Goal: Check status: Verify the current state of an ongoing process or item

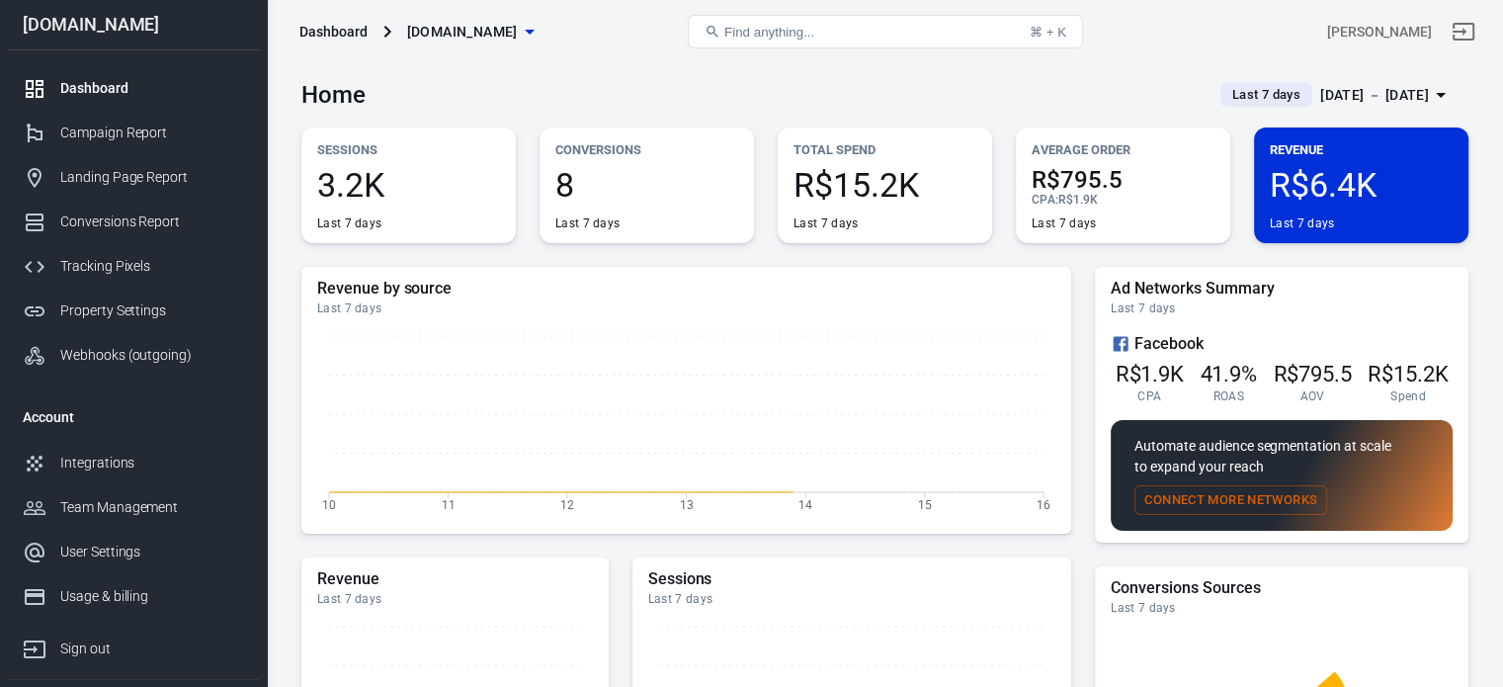
drag, startPoint x: 0, startPoint y: 0, endPoint x: 1401, endPoint y: 96, distance: 1404.6
click at [1401, 96] on div "[DATE] － [DATE]" at bounding box center [1374, 95] width 109 height 25
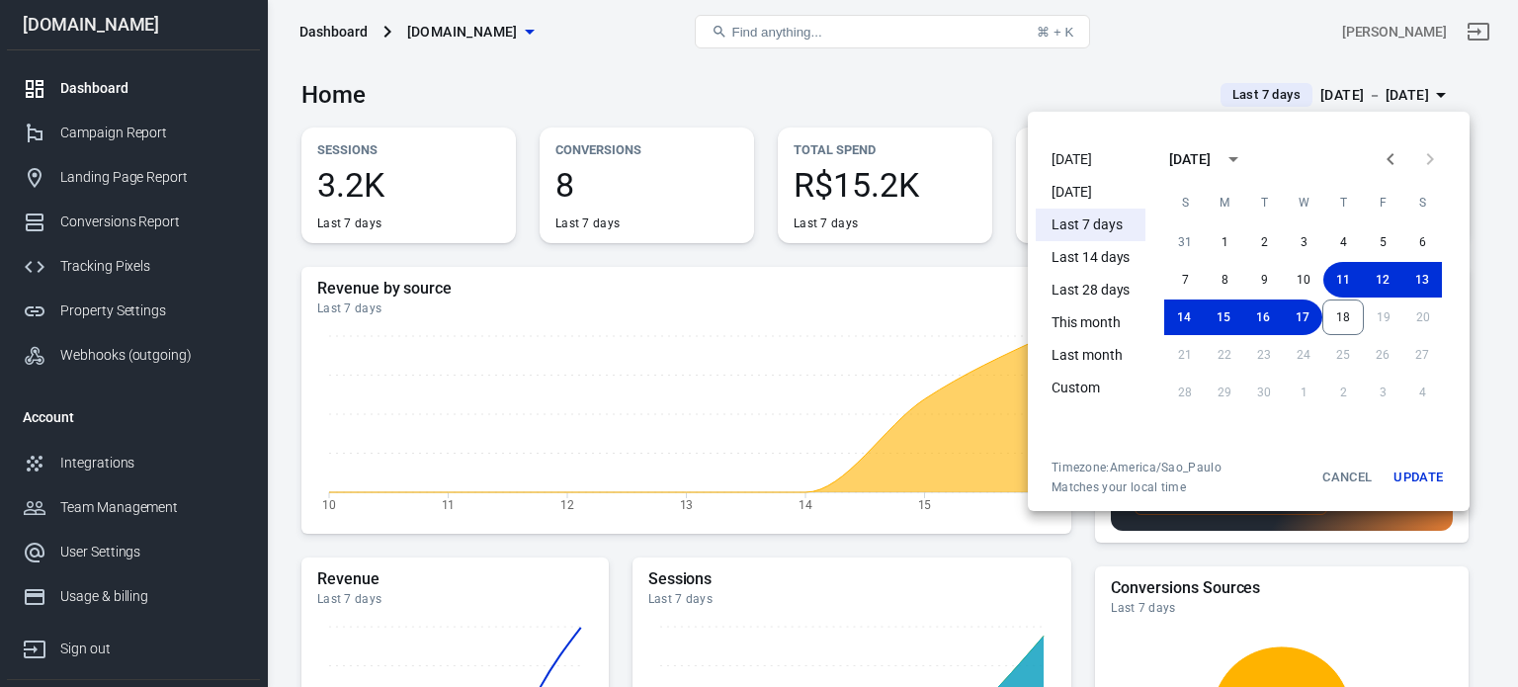
click at [1085, 184] on li "[DATE]" at bounding box center [1091, 192] width 110 height 33
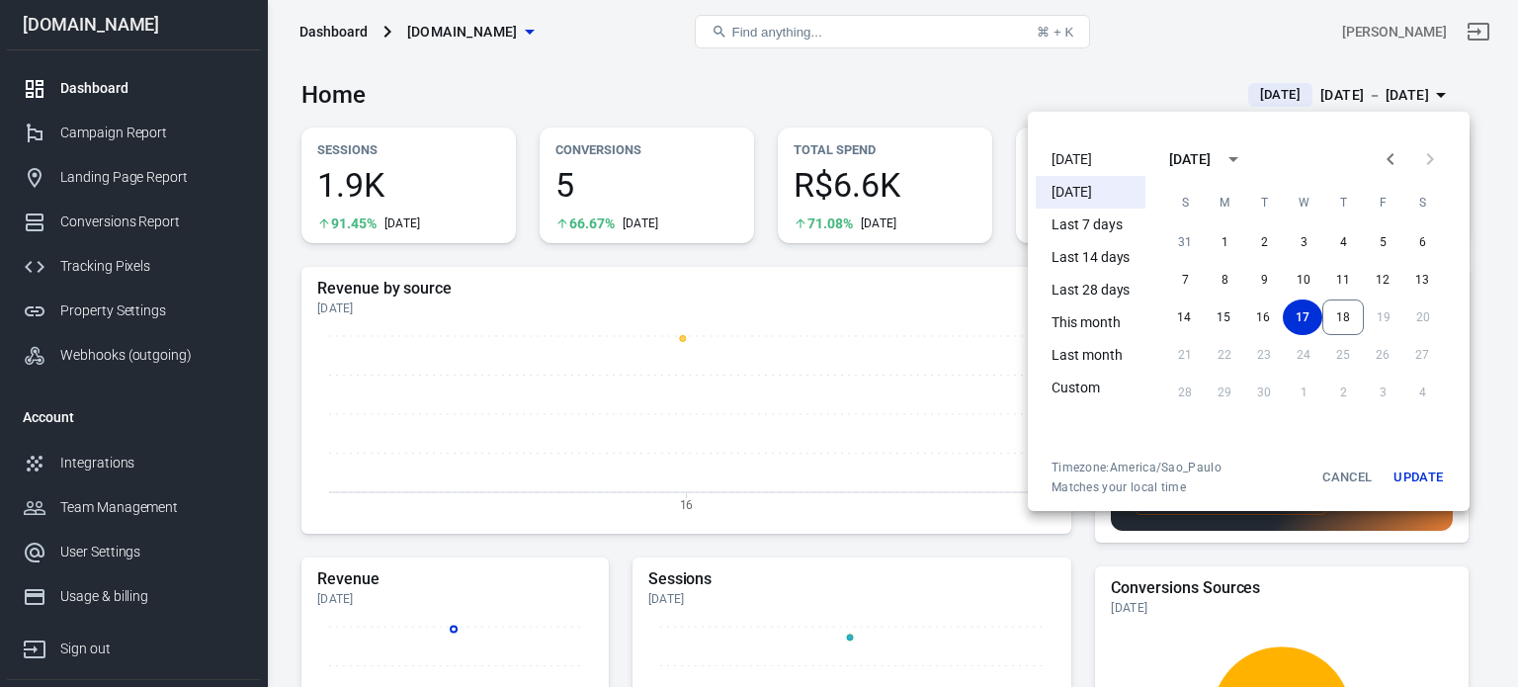
click at [873, 98] on div at bounding box center [759, 343] width 1518 height 687
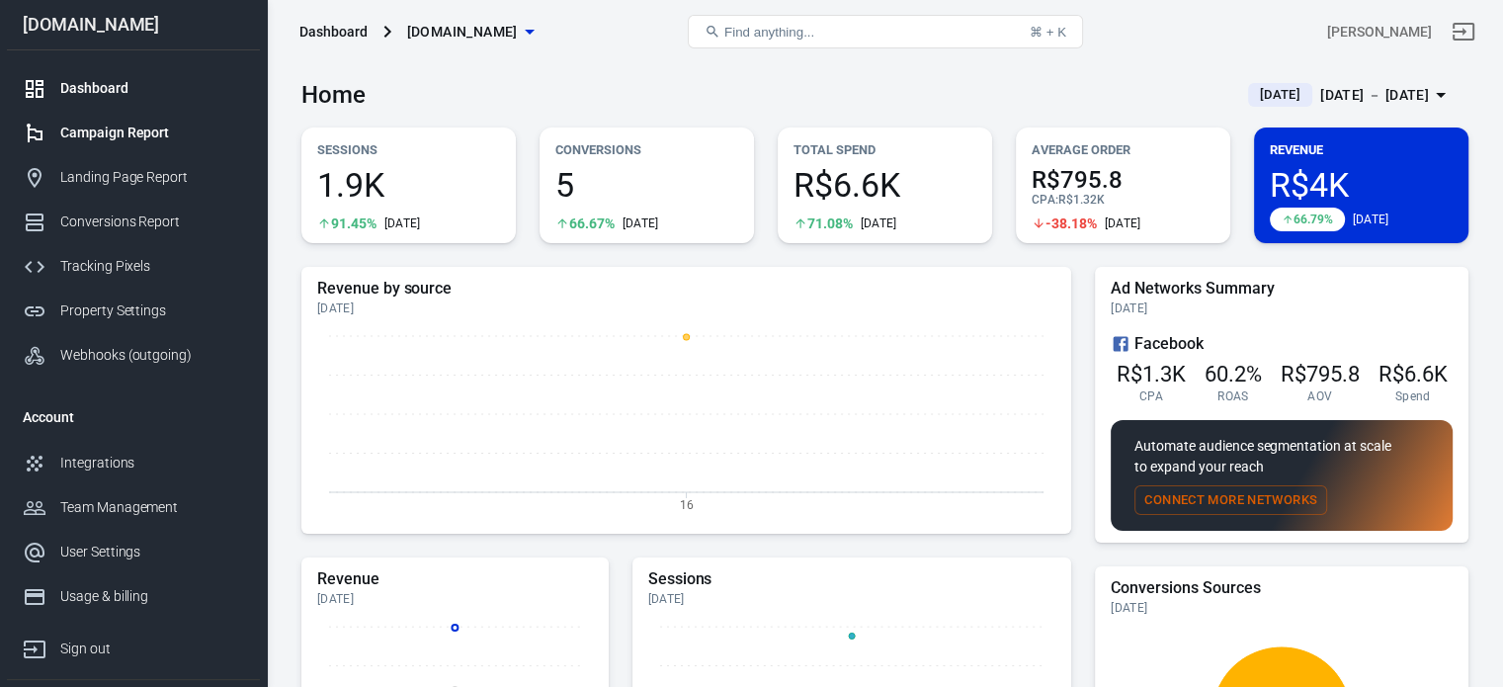
click at [128, 132] on div "Campaign Report" at bounding box center [152, 133] width 184 height 21
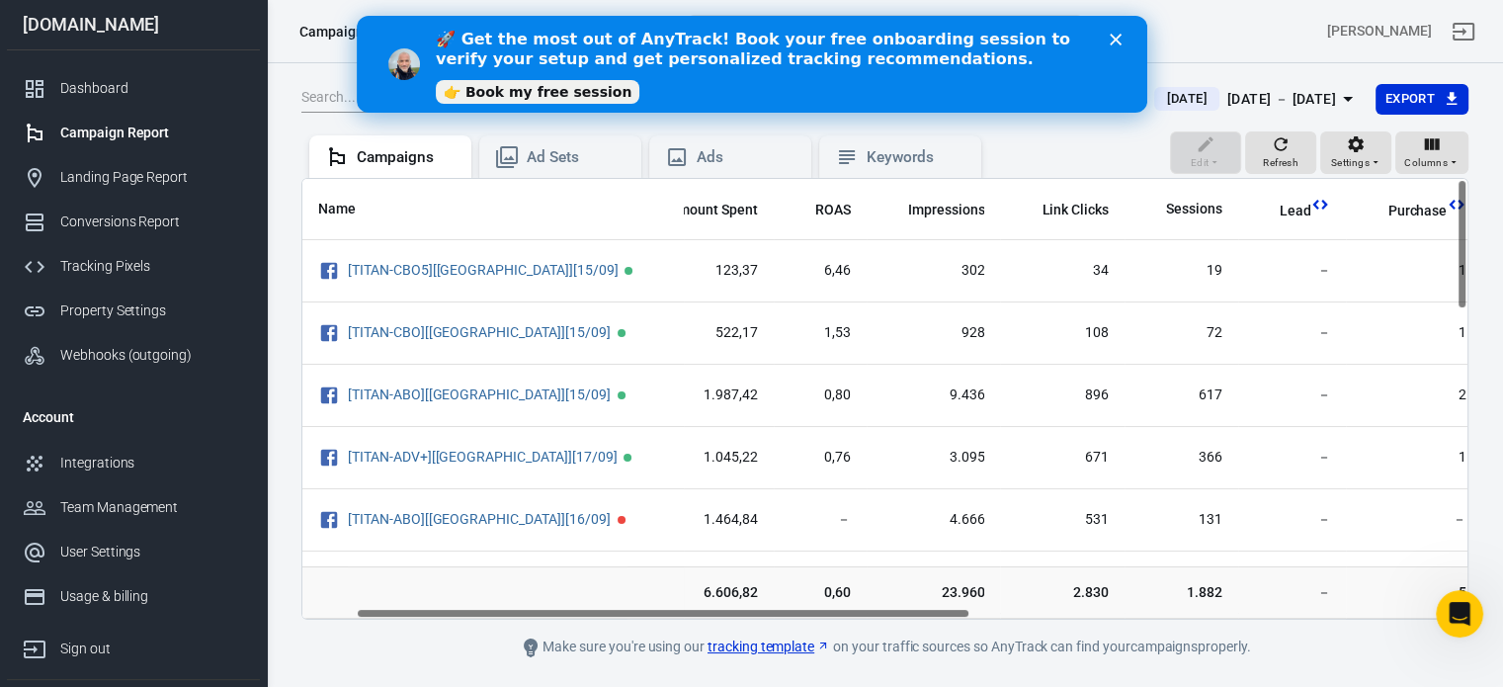
scroll to position [0, 100]
drag, startPoint x: 619, startPoint y: 612, endPoint x: 672, endPoint y: 655, distance: 68.8
click at [672, 655] on main "[DATE] [DATE] － [DATE] Export Edit Refresh Settings Columns Campaigns Ad Sets A…" at bounding box center [884, 371] width 1167 height 576
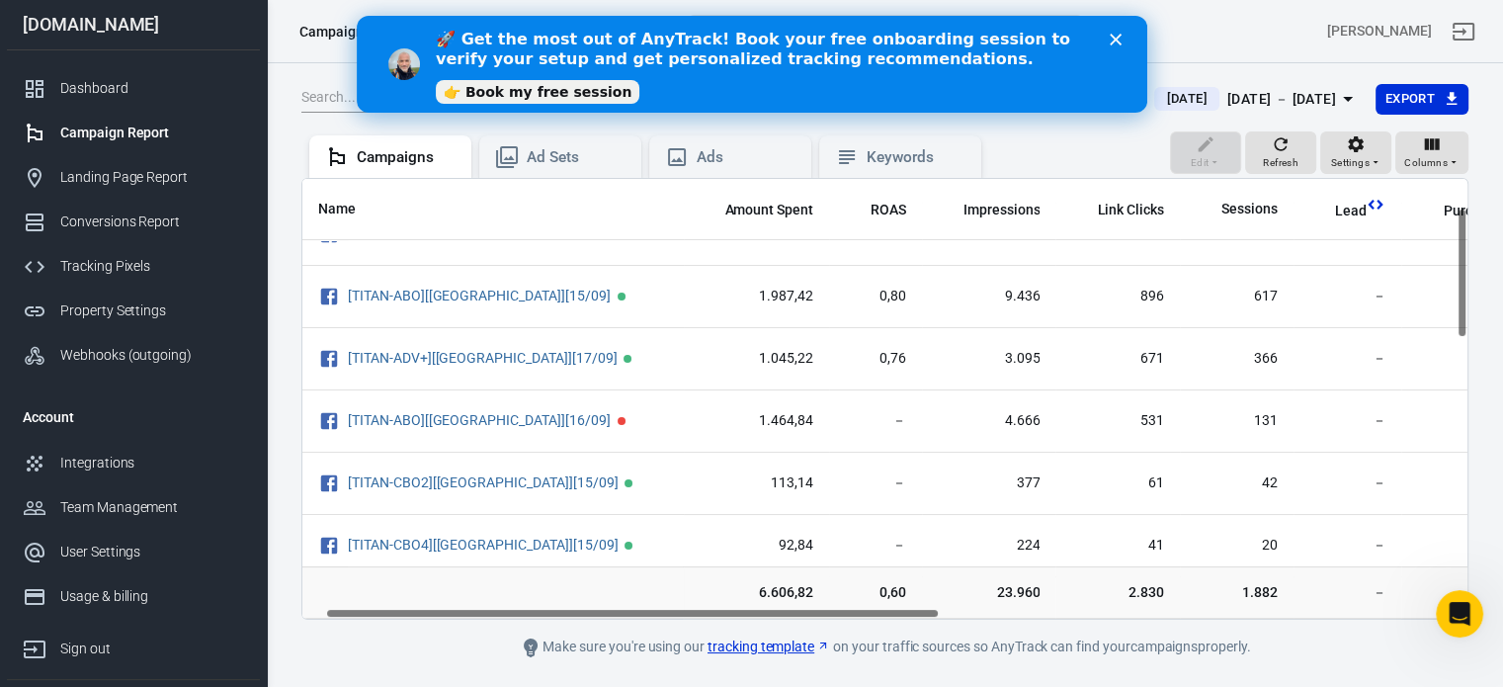
scroll to position [99, 43]
drag, startPoint x: 774, startPoint y: 614, endPoint x: 745, endPoint y: 608, distance: 29.3
click at [745, 608] on div "Name Amount Spent ROAS Impressions Link Clicks Sessions Lead Purchase Revenue A…" at bounding box center [884, 399] width 1165 height 440
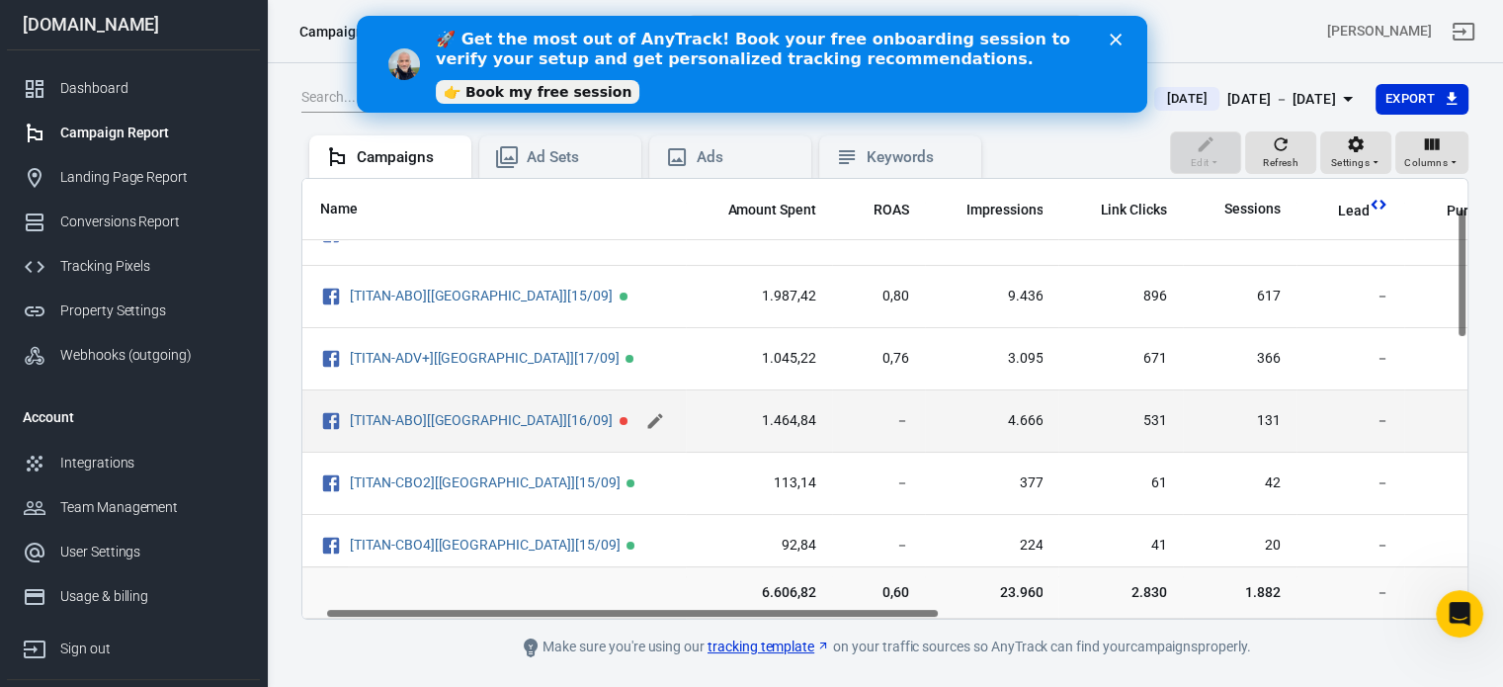
click at [648, 422] on icon "scrollable content" at bounding box center [655, 421] width 20 height 20
click at [574, 420] on input "[TITAN-ABO][[GEOGRAPHIC_DATA]][16/09]" at bounding box center [491, 420] width 282 height 26
click at [651, 414] on icon "scrollable content" at bounding box center [656, 420] width 14 height 14
click at [1112, 42] on polygon "Close" at bounding box center [1115, 40] width 12 height 12
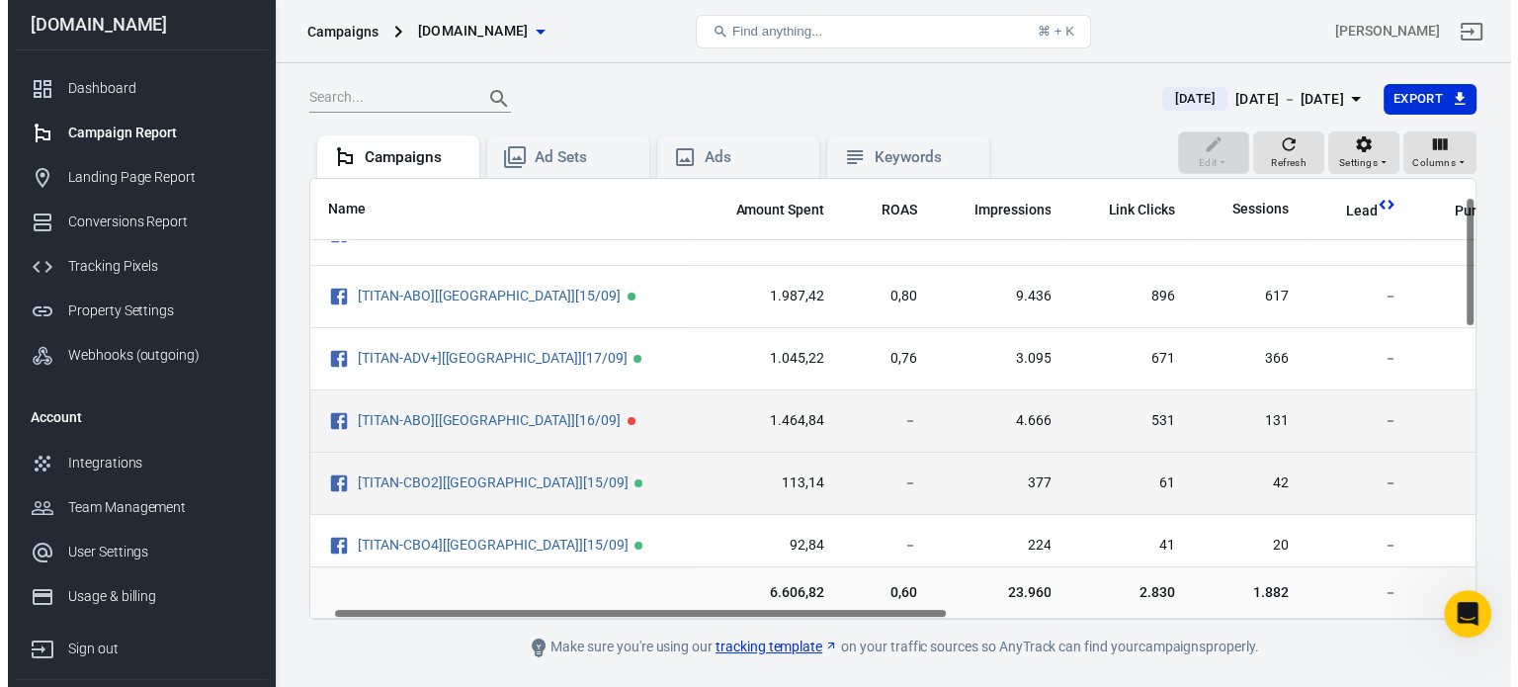
scroll to position [0, 43]
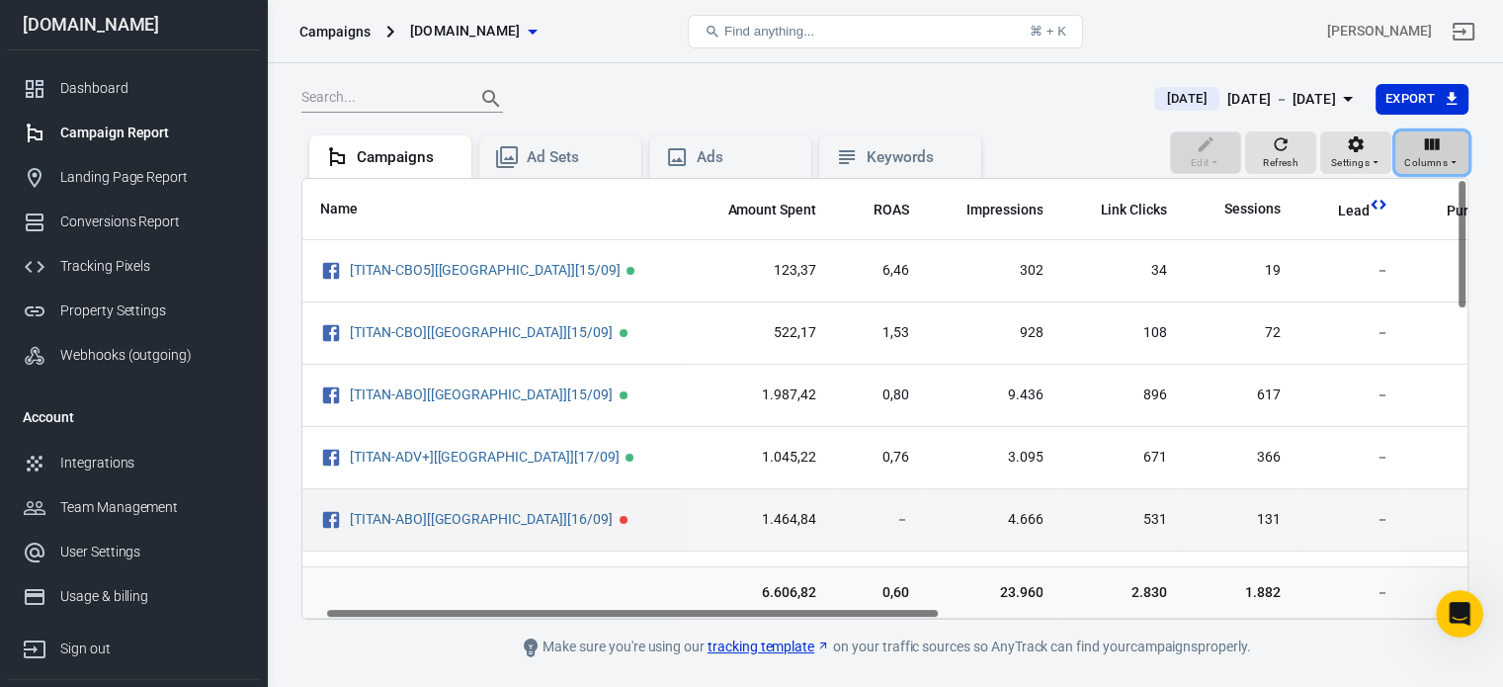
click at [1440, 149] on icon "button" at bounding box center [1432, 144] width 20 height 20
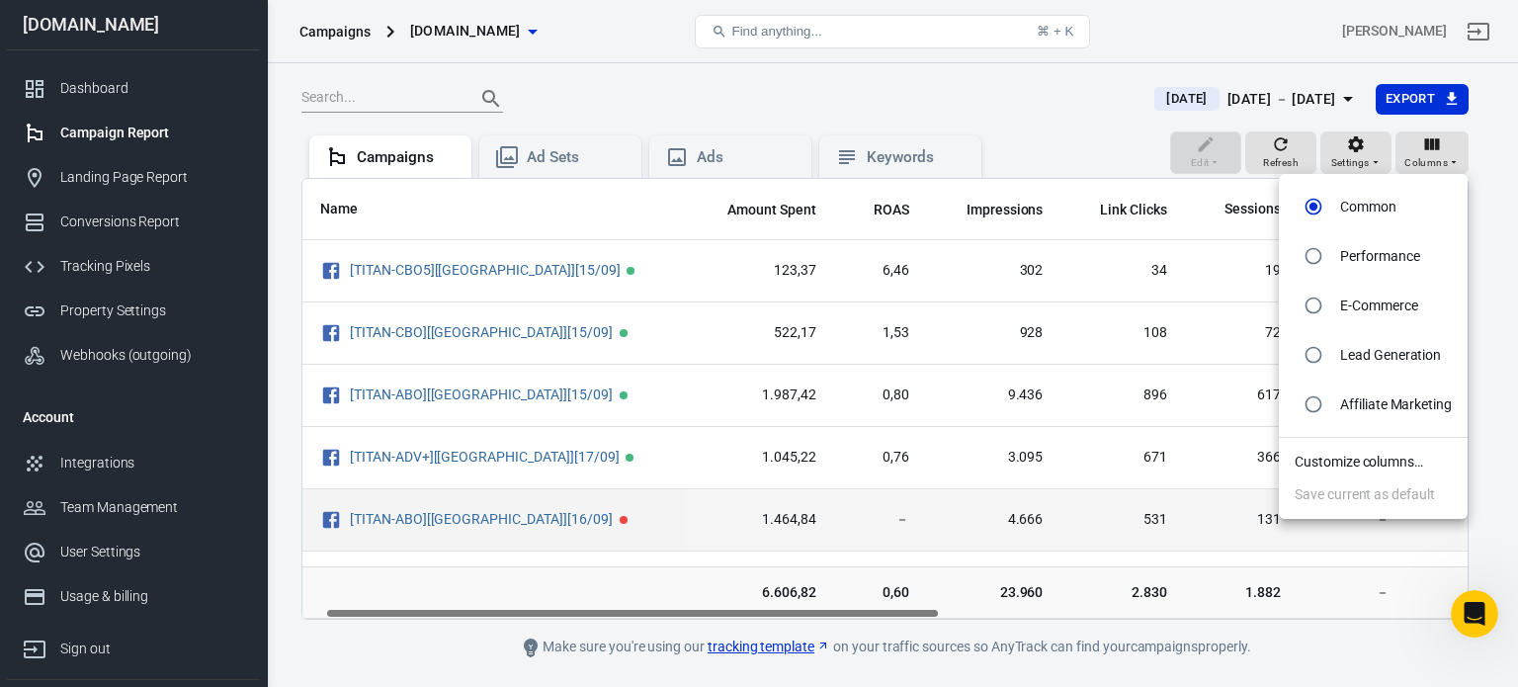
click at [1351, 463] on li "Customize columns…" at bounding box center [1373, 462] width 189 height 33
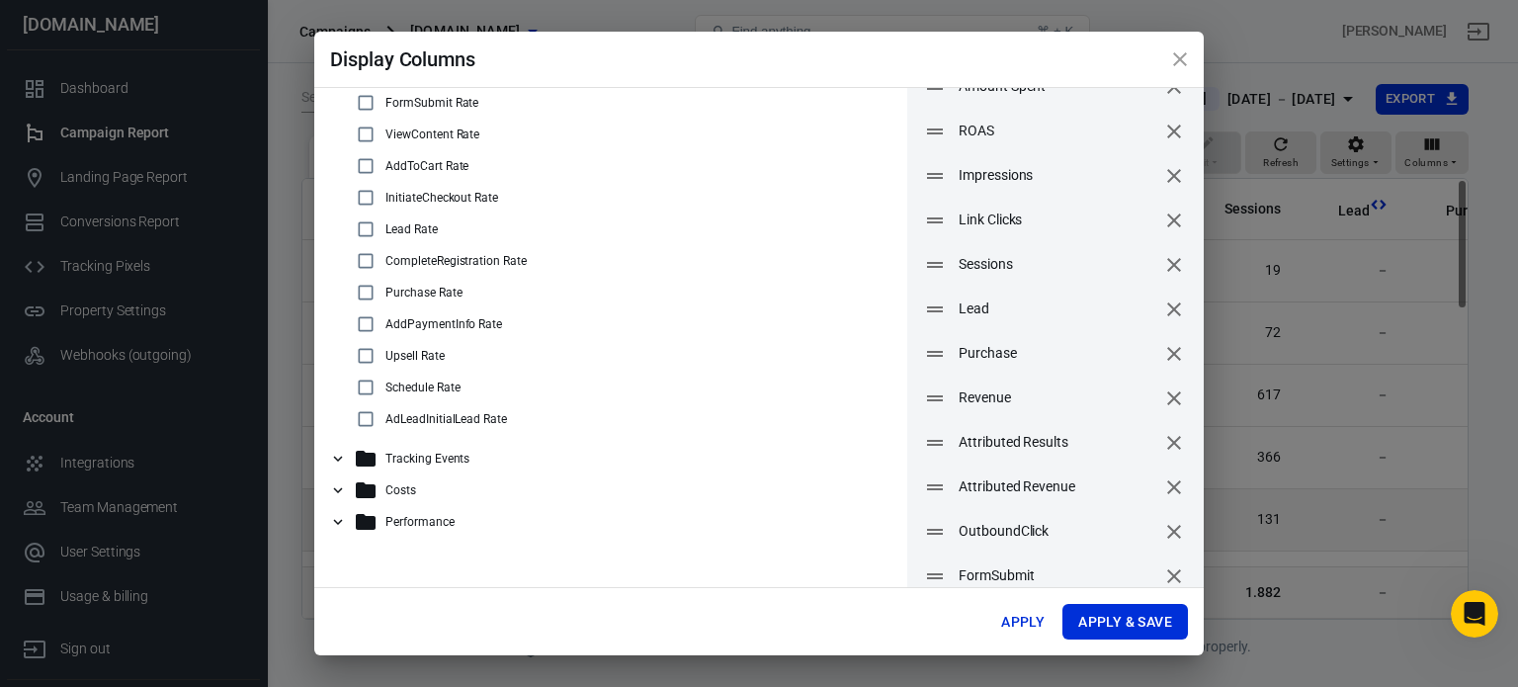
scroll to position [146, 0]
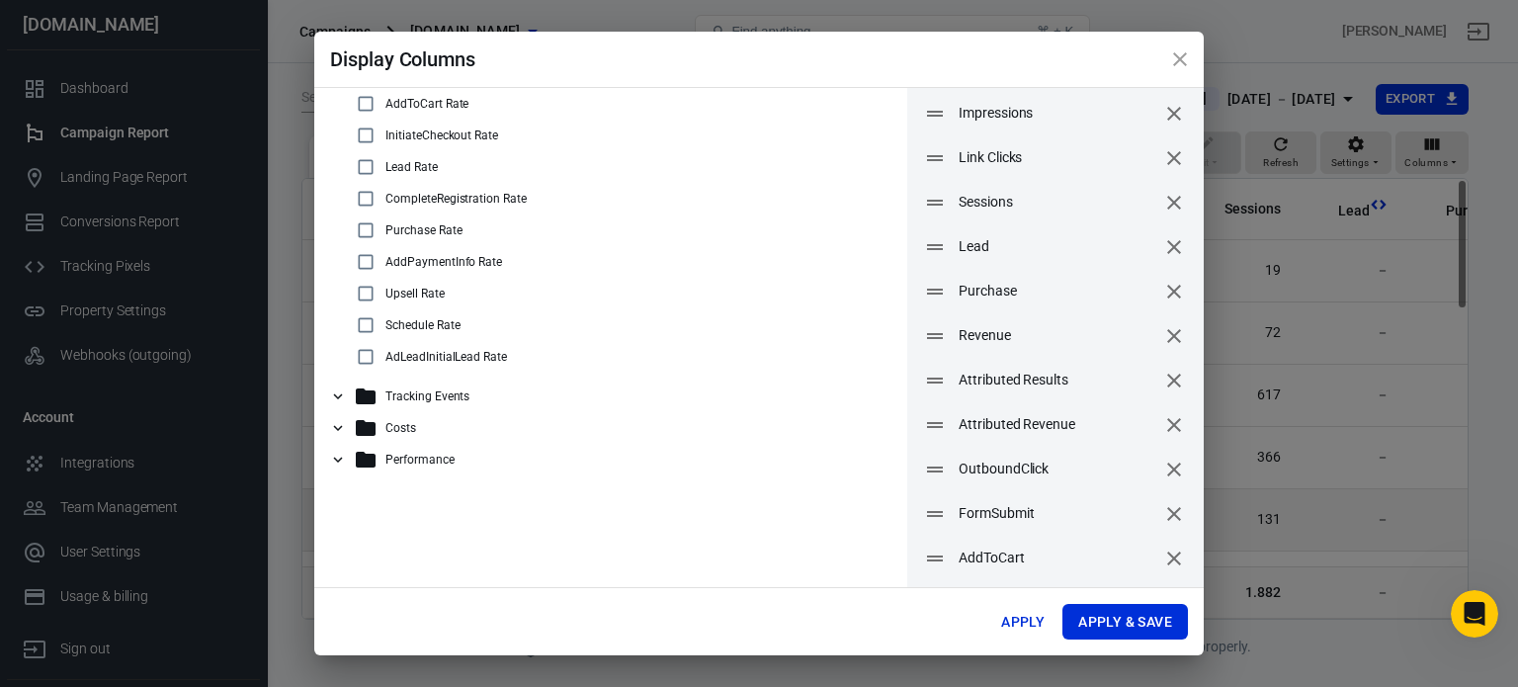
click at [332, 399] on icon at bounding box center [338, 396] width 18 height 18
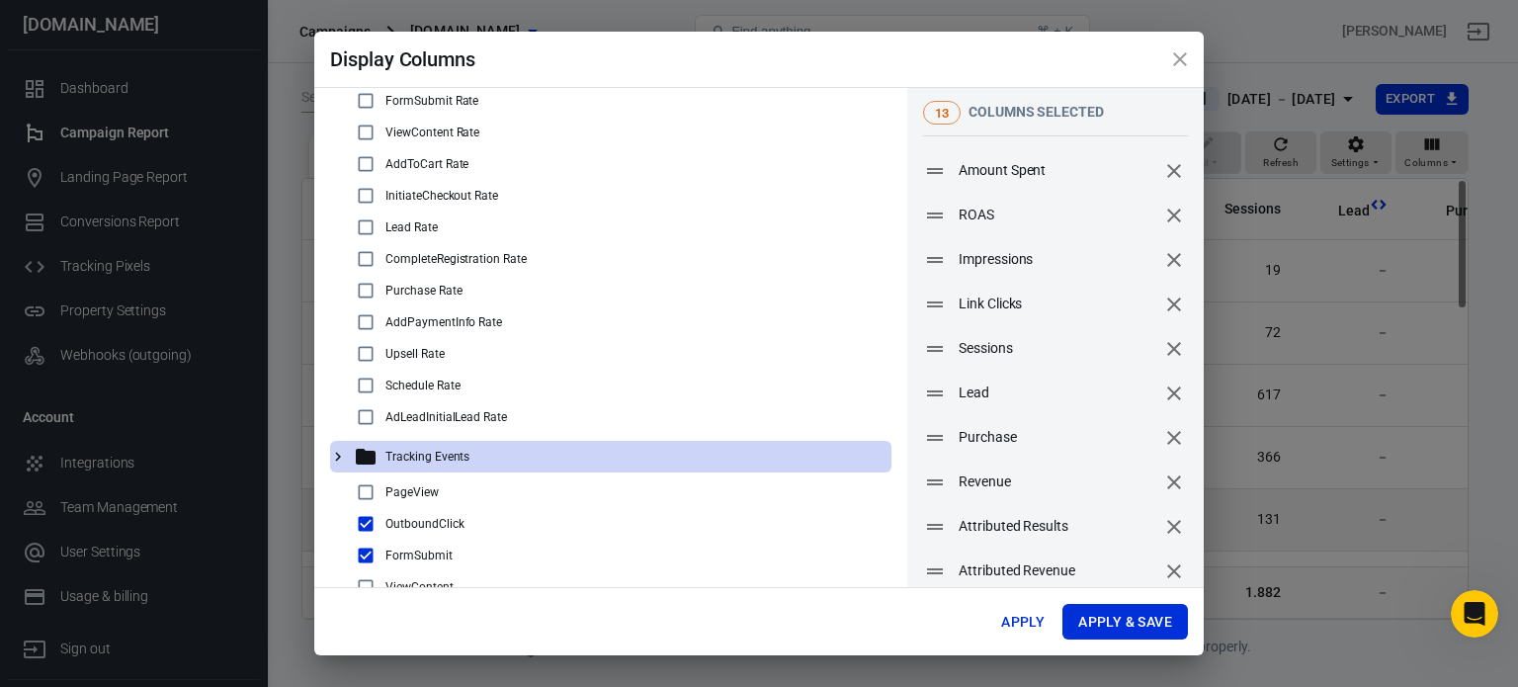
scroll to position [0, 0]
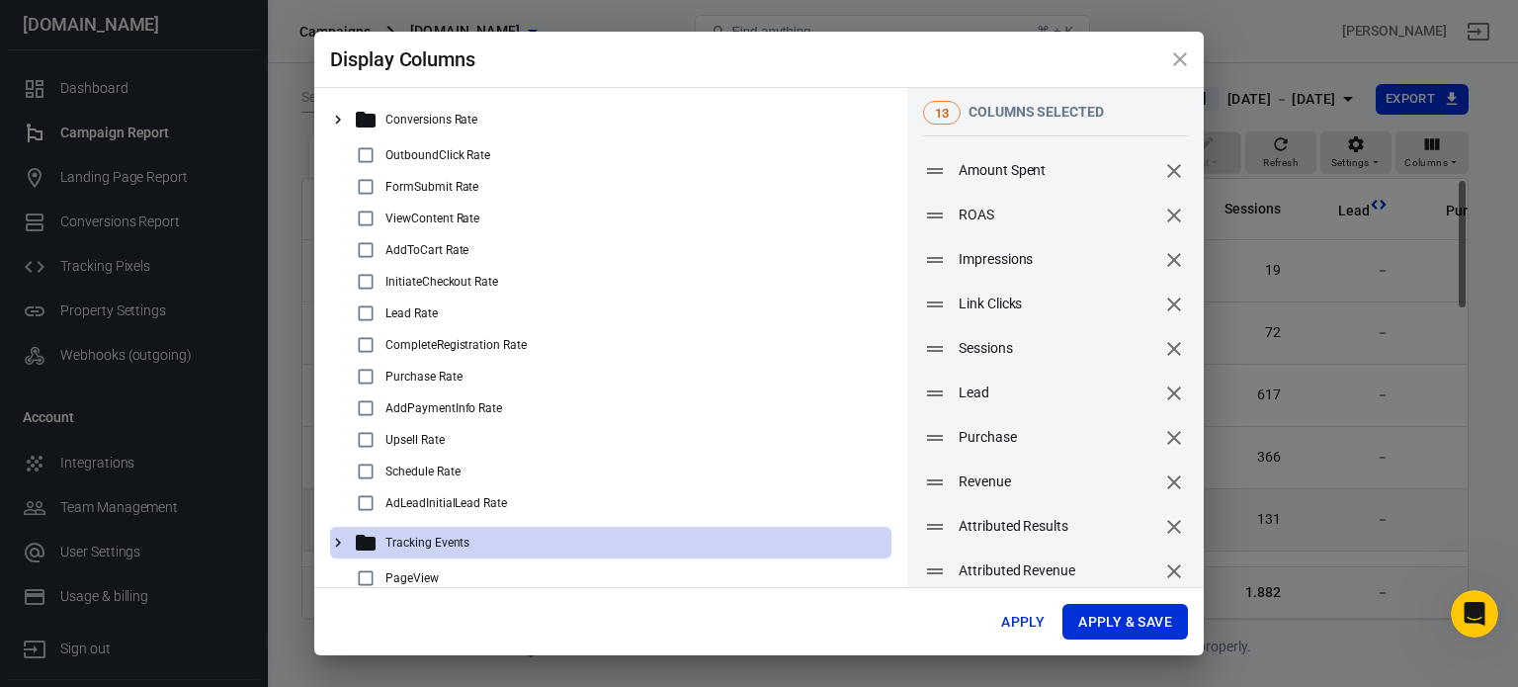
click at [343, 123] on icon at bounding box center [338, 120] width 18 height 18
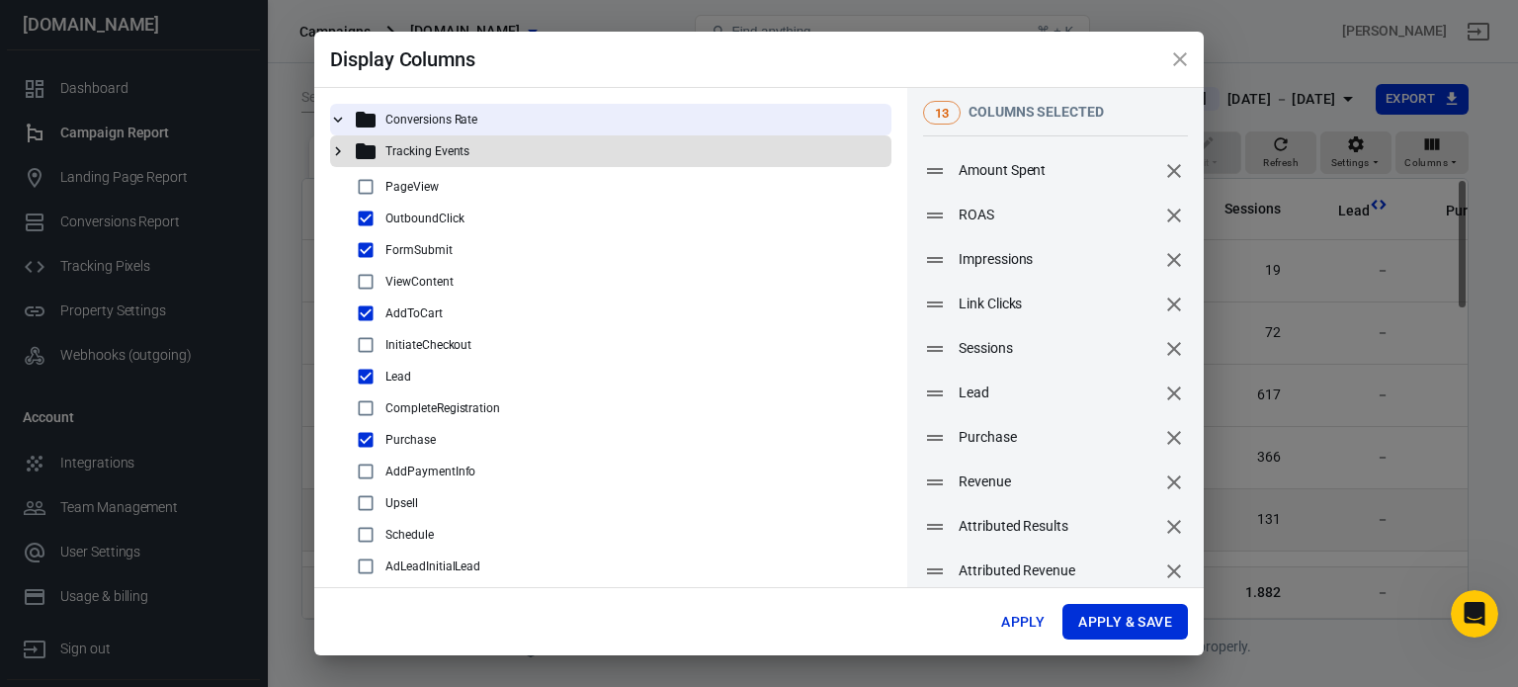
click at [342, 145] on icon at bounding box center [338, 151] width 18 height 18
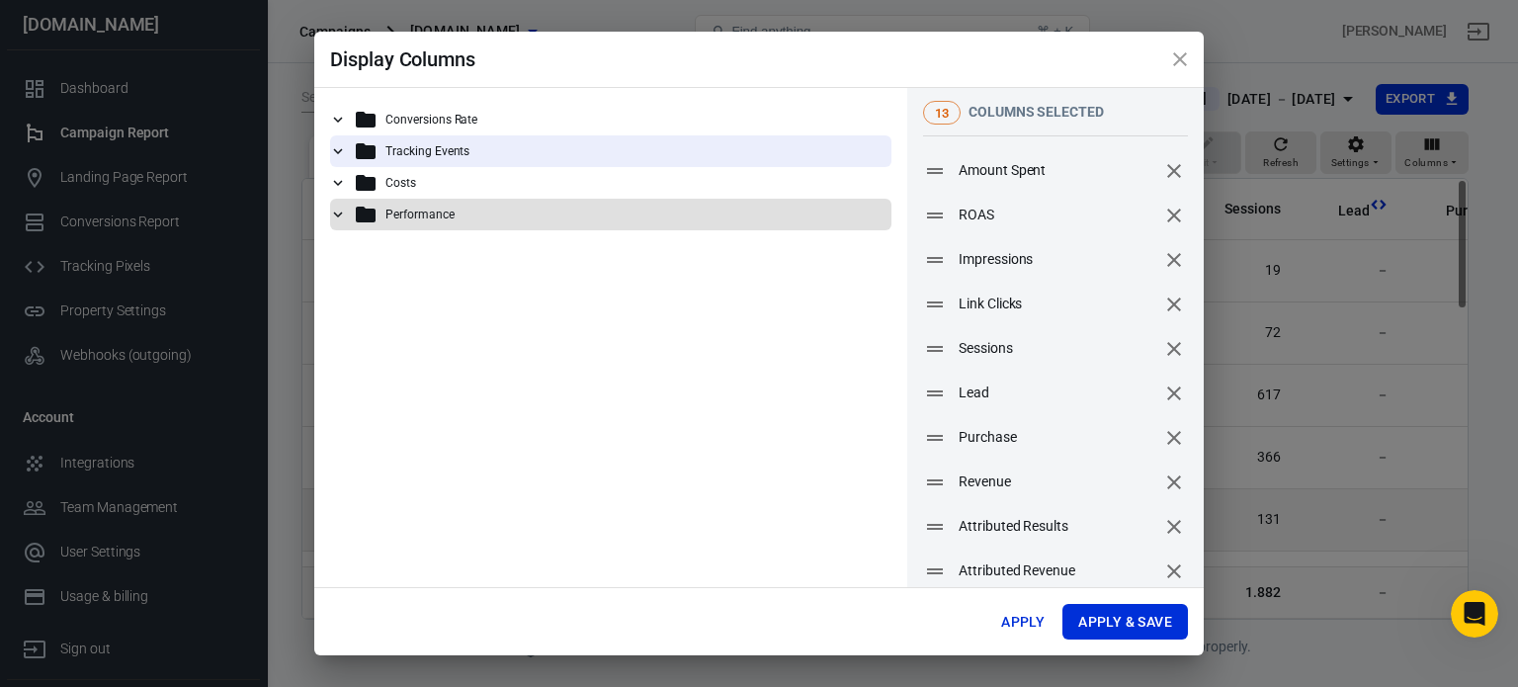
click at [336, 213] on icon at bounding box center [338, 214] width 9 height 6
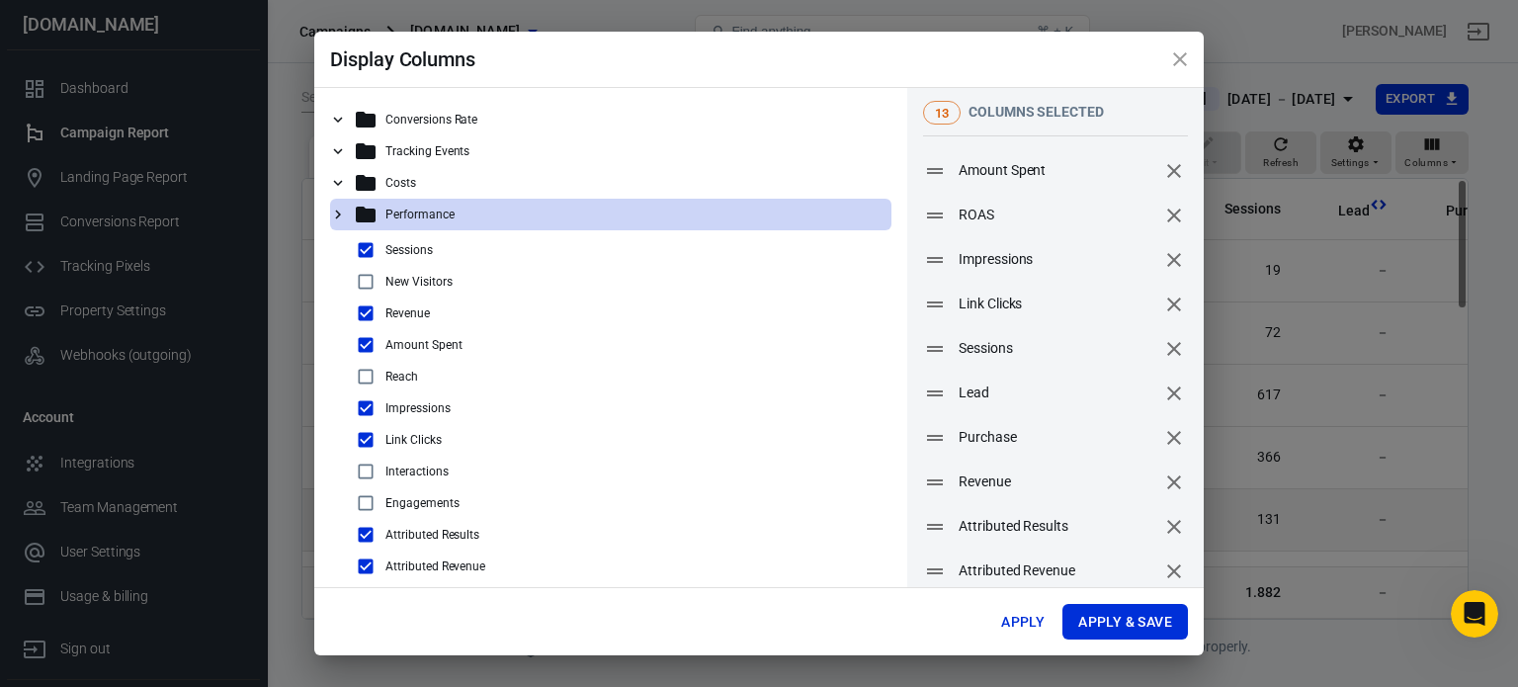
click at [327, 212] on ul "Conversions Rate Tracking Events Costs Performance Sessions New Visitors Revenu…" at bounding box center [610, 434] width 593 height 692
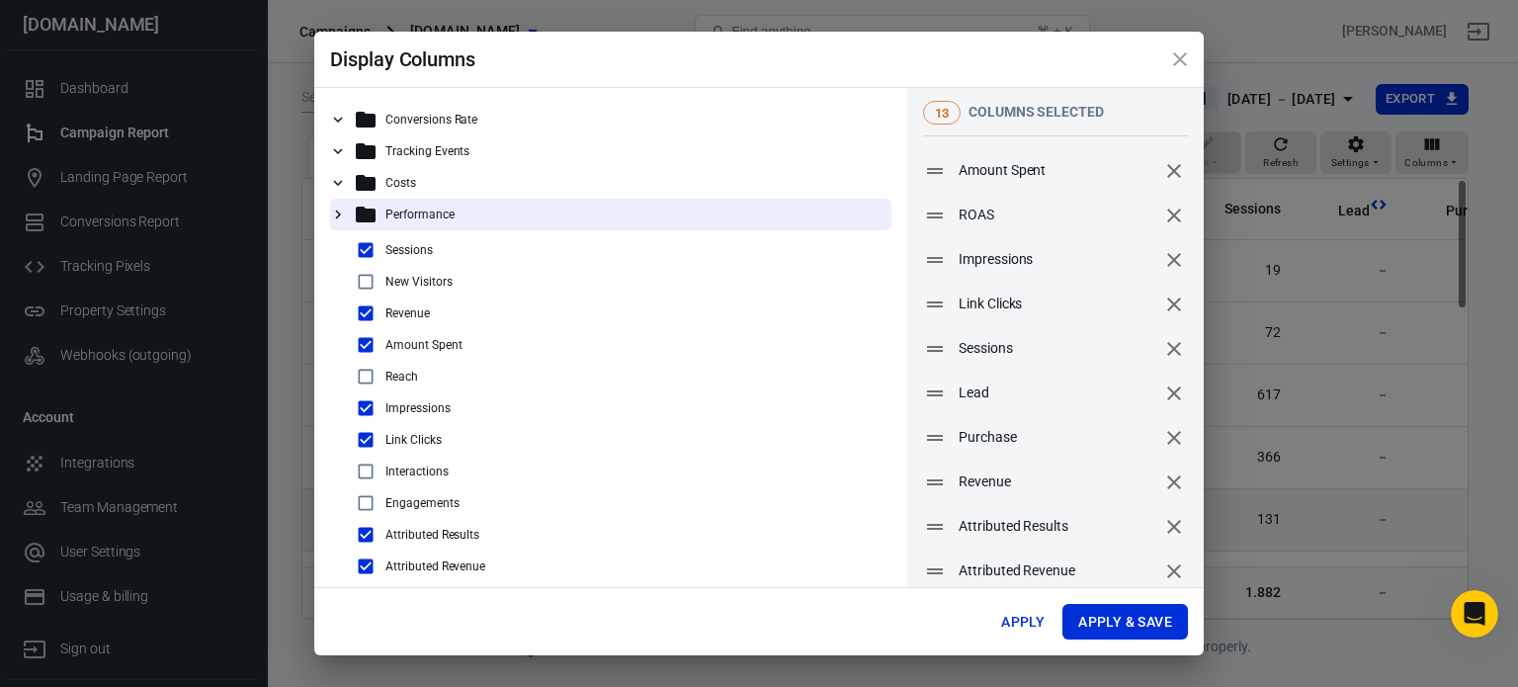
click at [332, 210] on icon at bounding box center [338, 215] width 18 height 18
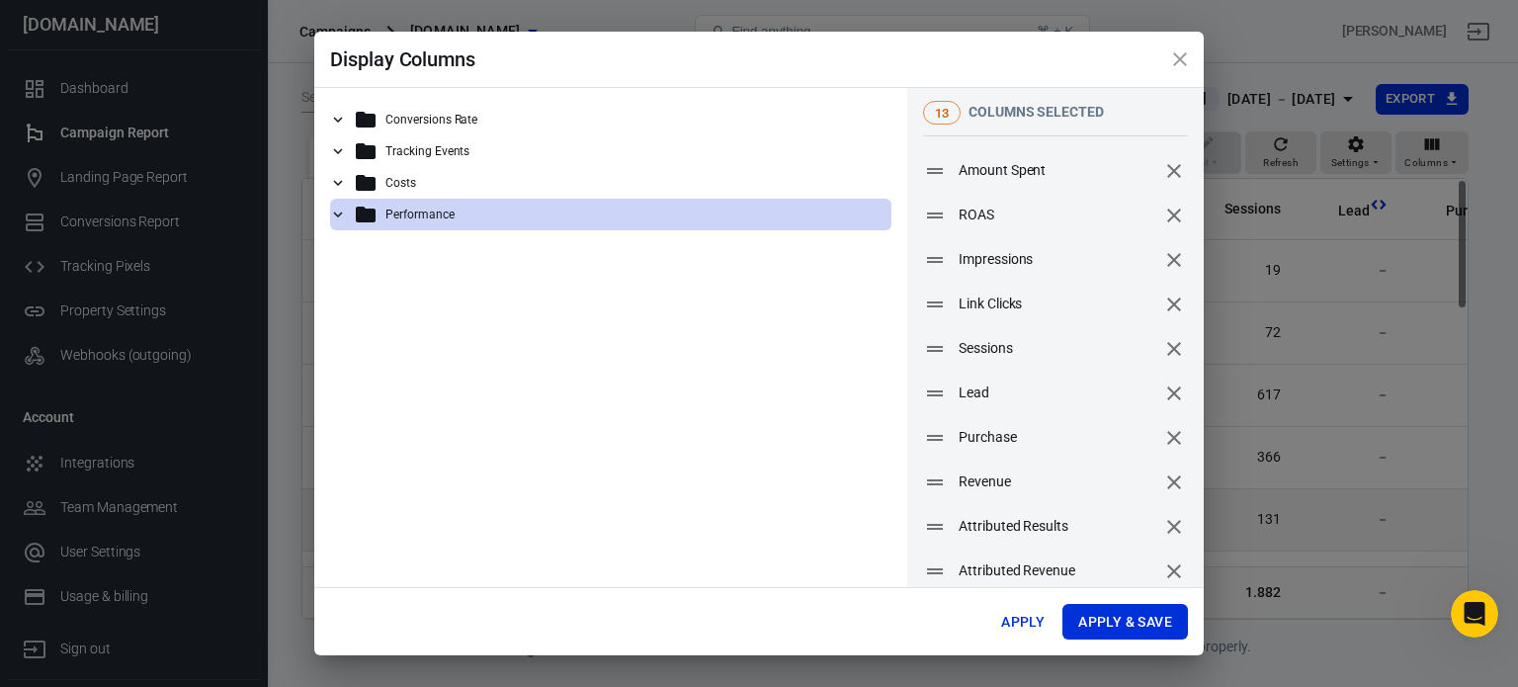
click at [340, 182] on icon at bounding box center [338, 183] width 9 height 6
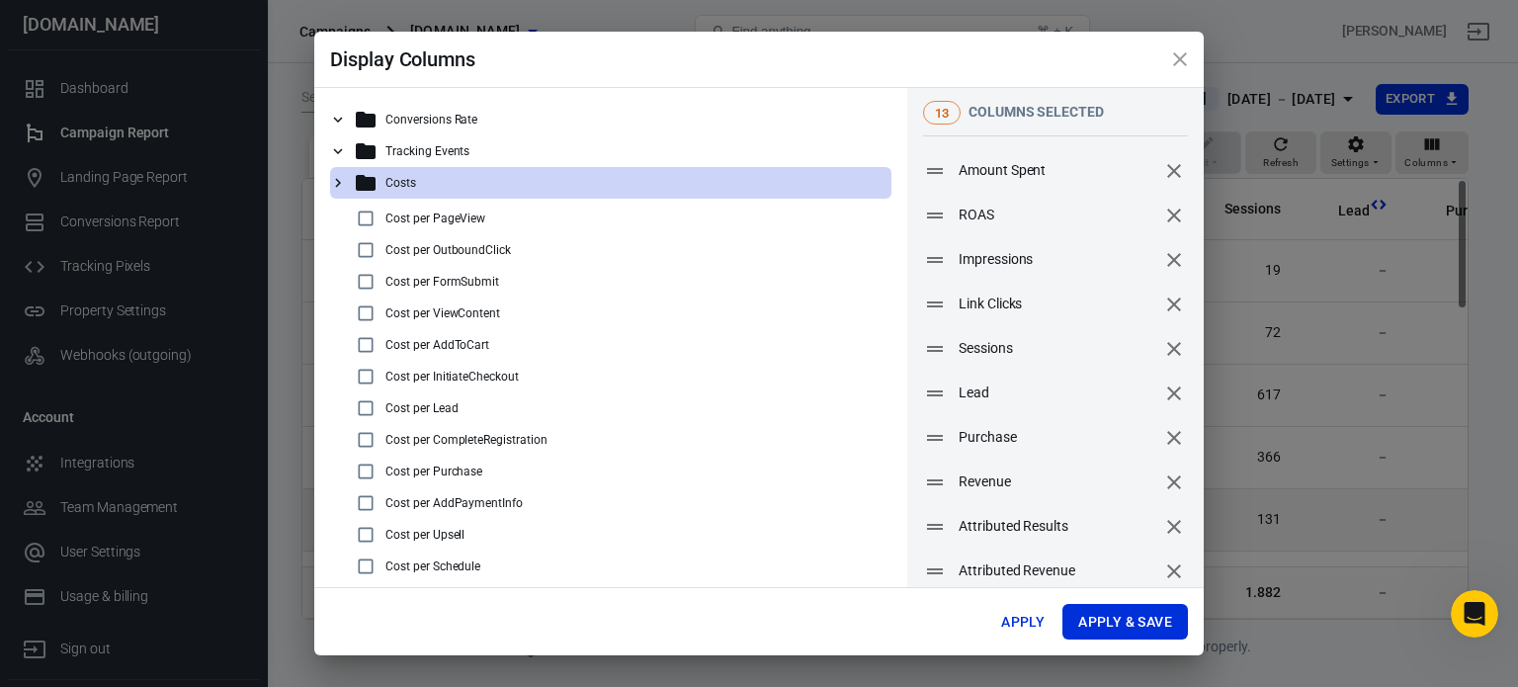
click at [1183, 61] on icon "close" at bounding box center [1180, 59] width 14 height 14
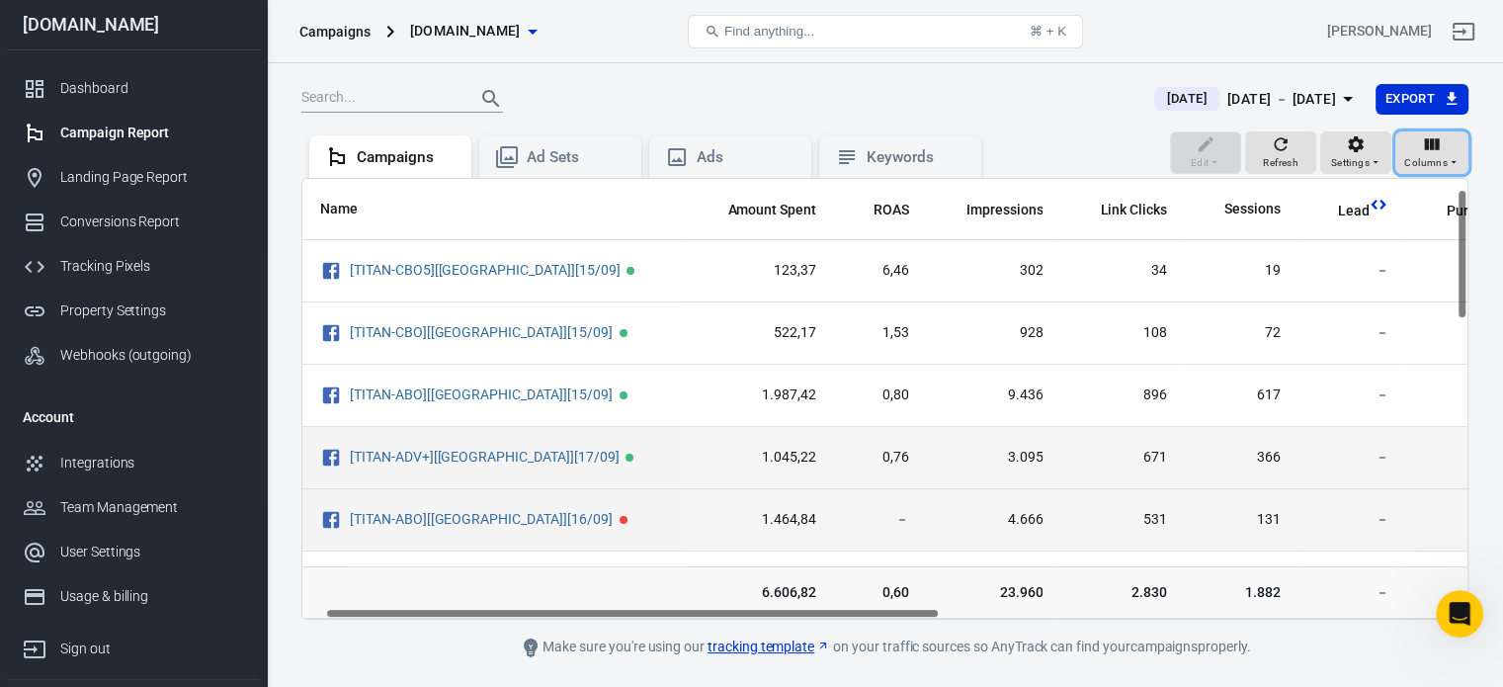
scroll to position [395, 43]
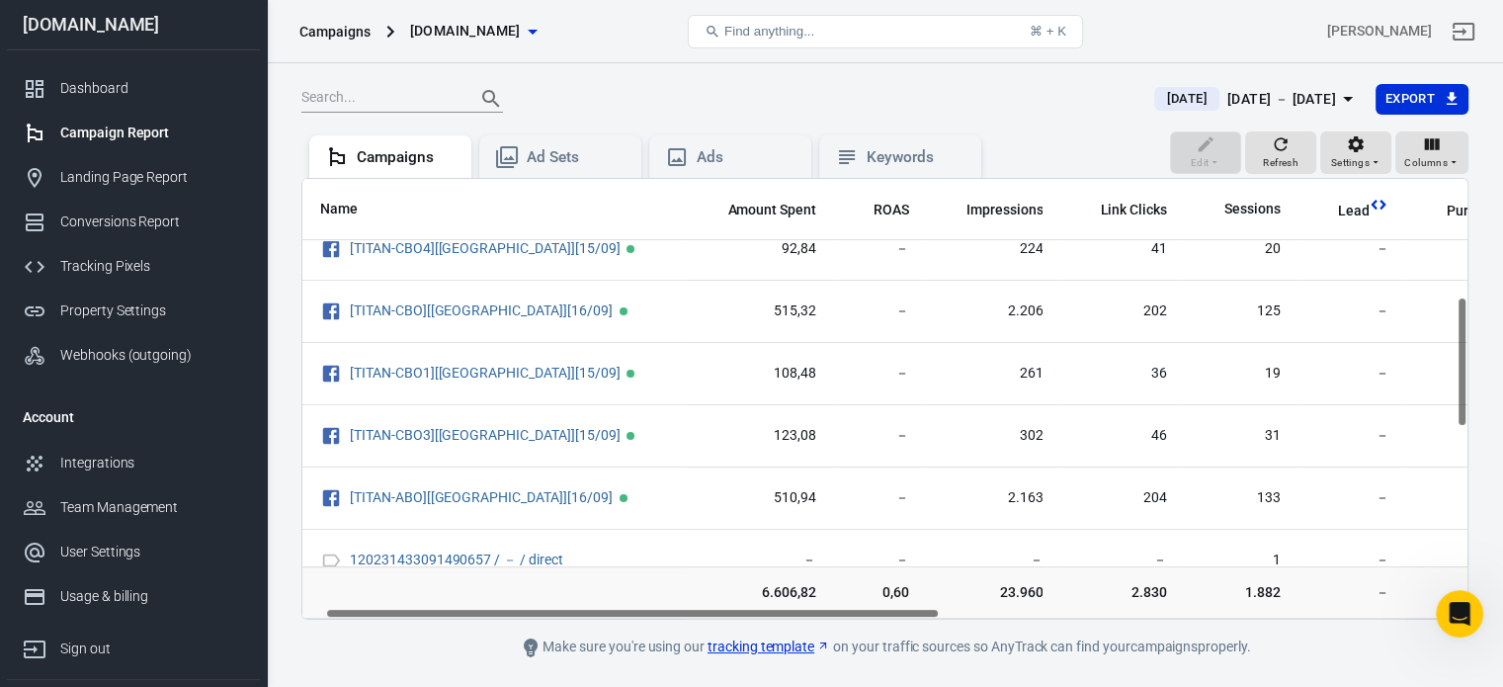
click at [1284, 83] on button "[DATE] [DATE] － [DATE]" at bounding box center [1256, 99] width 236 height 33
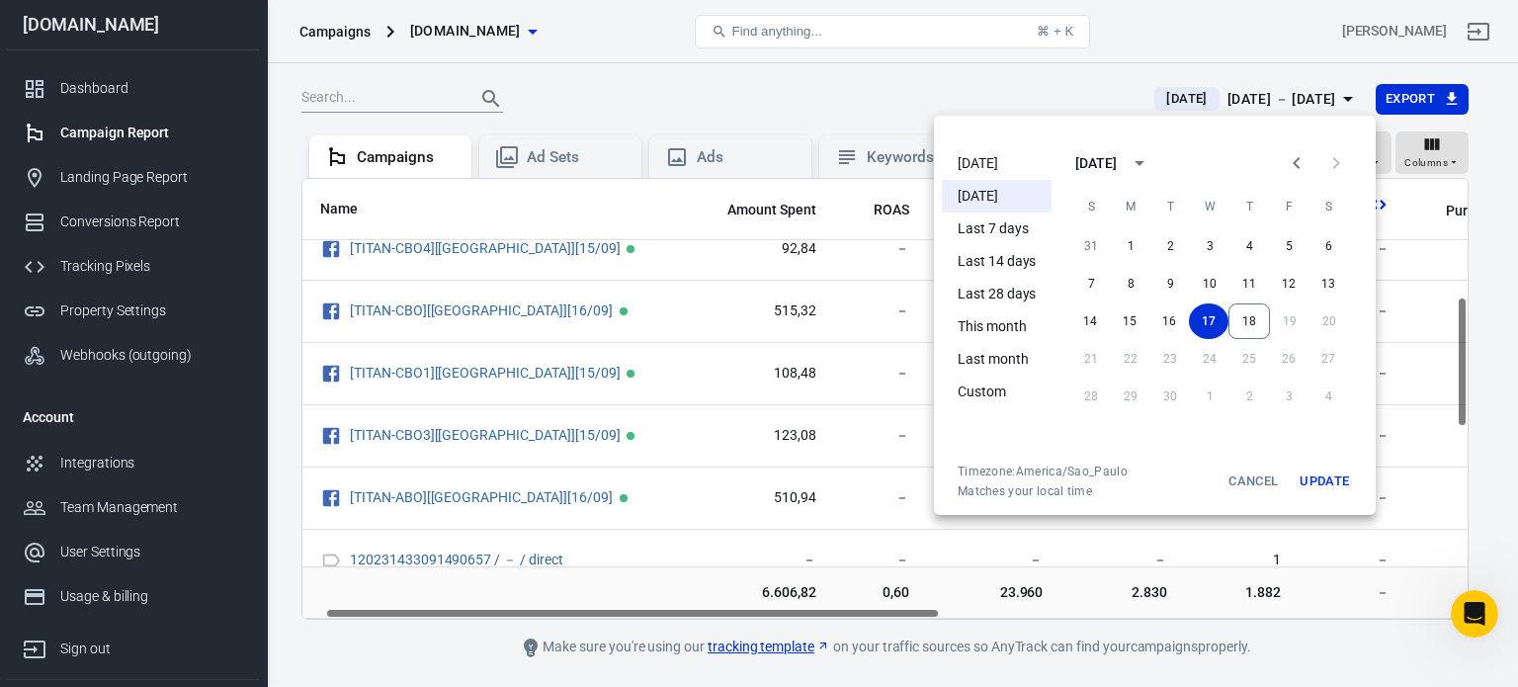
click at [1002, 325] on li "This month" at bounding box center [997, 326] width 110 height 33
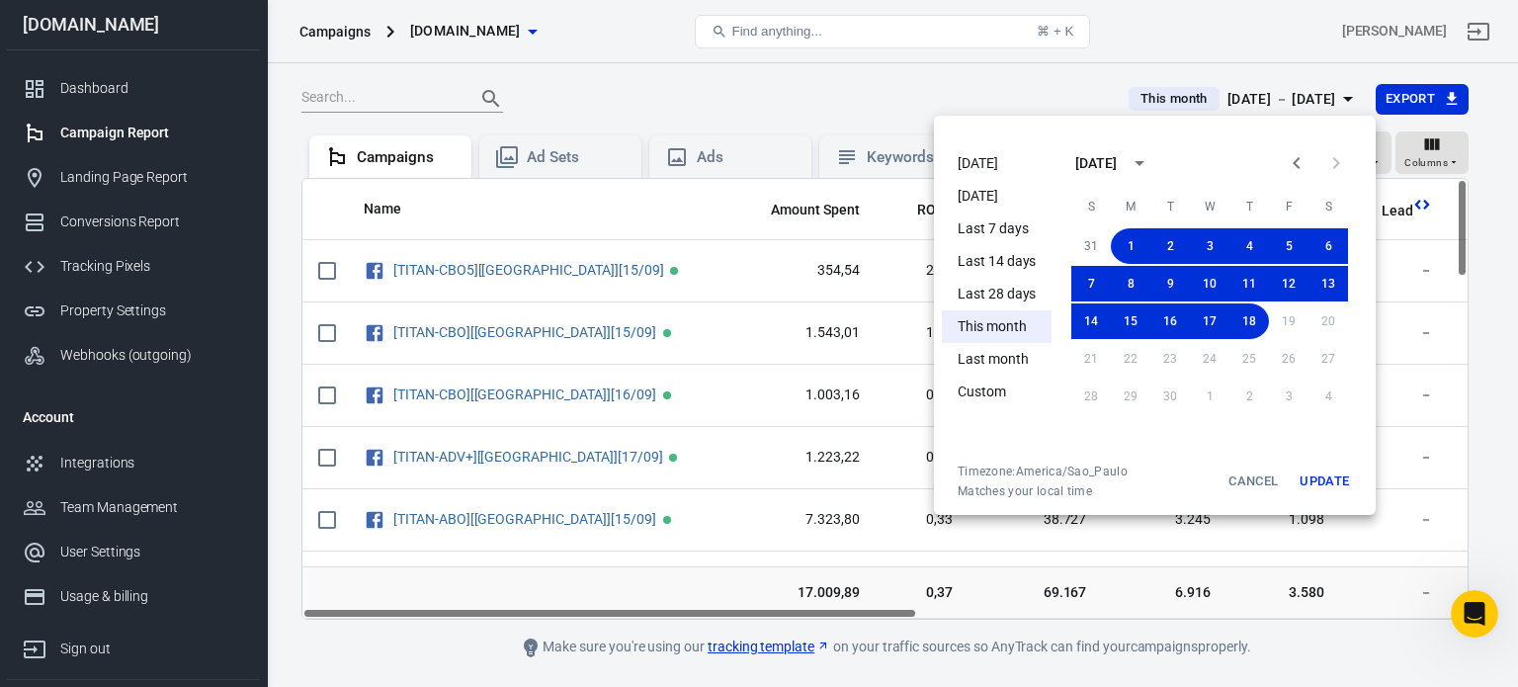
click at [1148, 43] on div at bounding box center [759, 343] width 1518 height 687
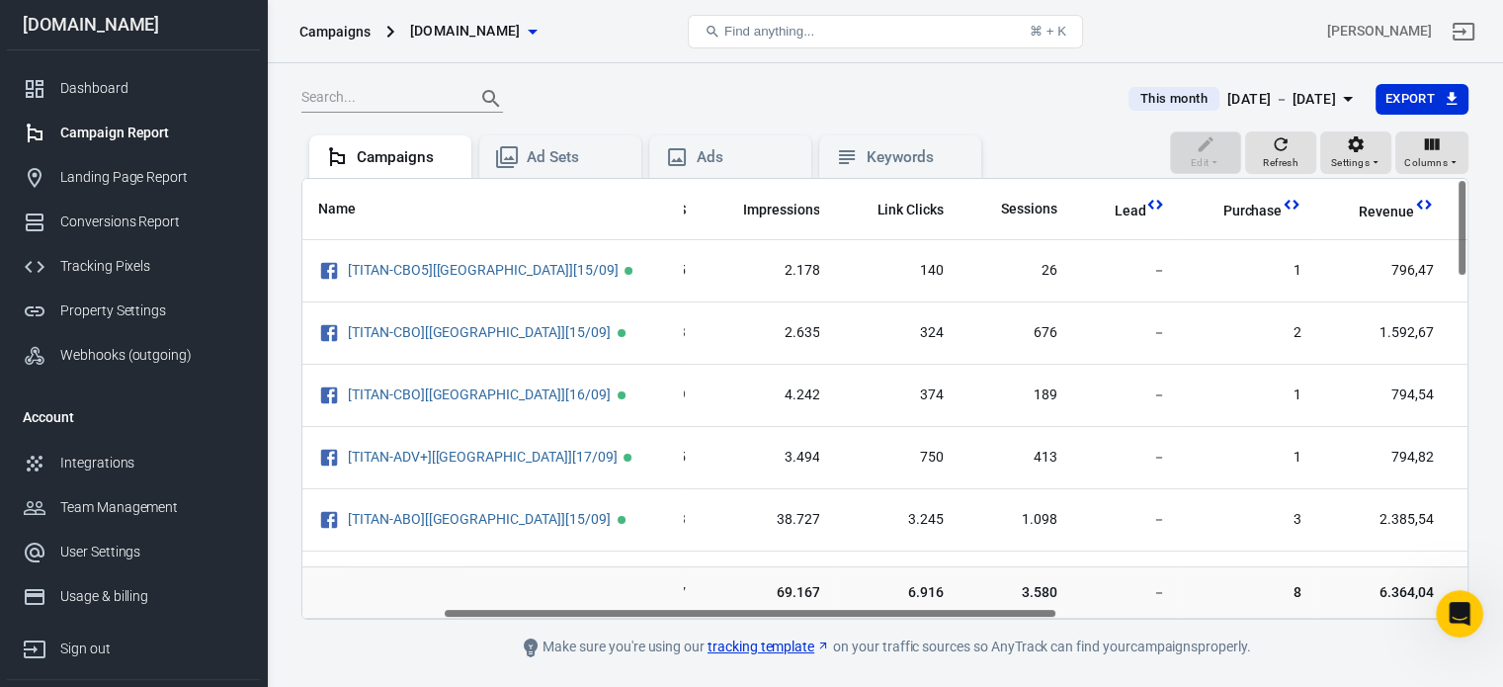
scroll to position [0, 231]
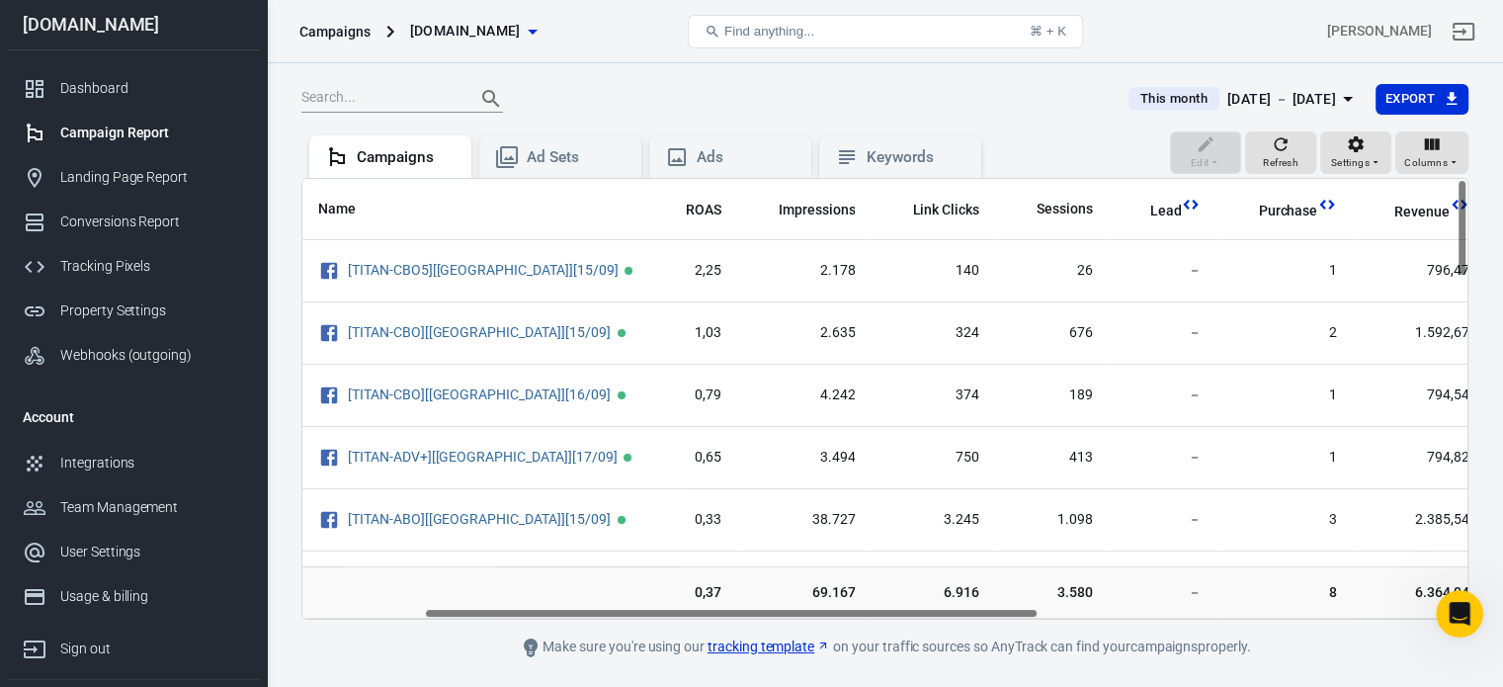
drag, startPoint x: 715, startPoint y: 616, endPoint x: 837, endPoint y: 618, distance: 122.6
click at [837, 618] on div "Name Amount Spent ROAS Impressions Link Clicks Sessions Lead Purchase Revenue A…" at bounding box center [884, 399] width 1165 height 440
click at [1313, 102] on div "[DATE] － [DATE]" at bounding box center [1281, 99] width 109 height 25
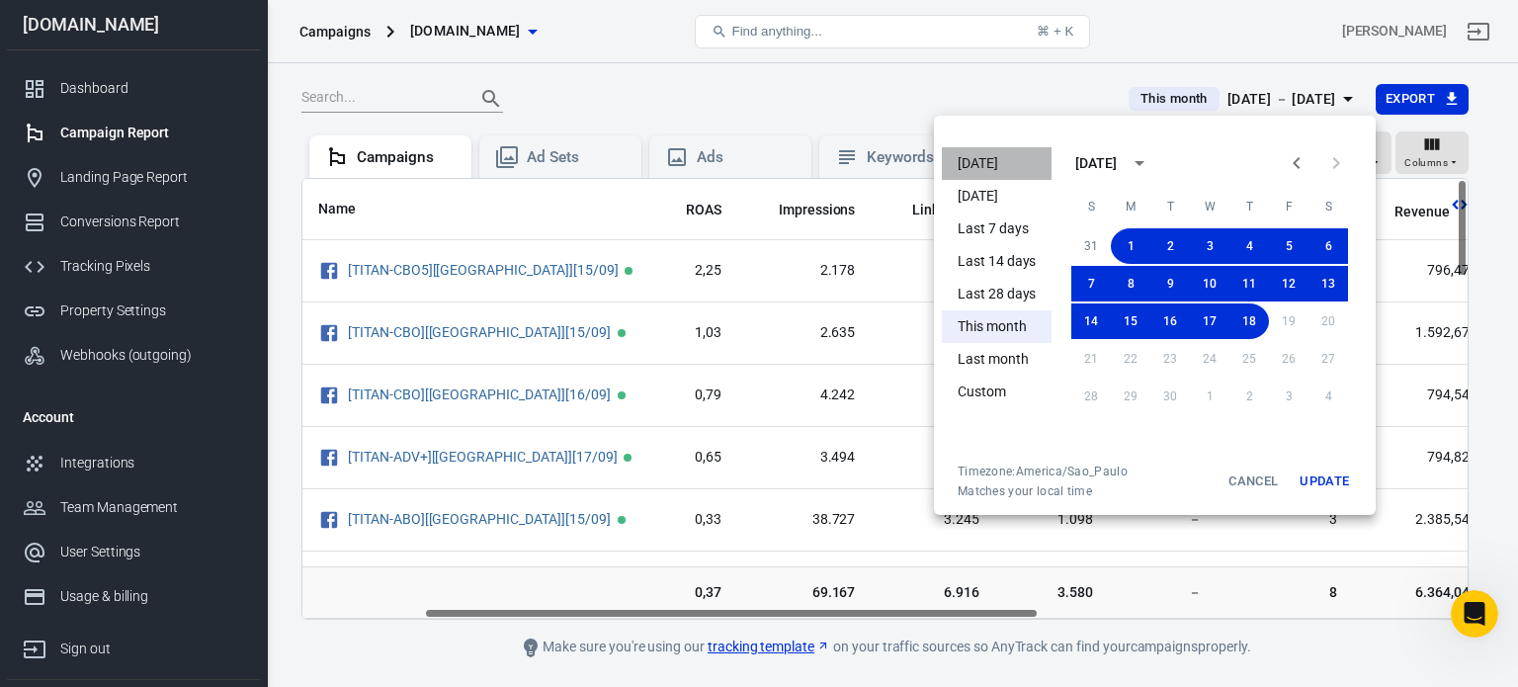
click at [965, 154] on li "[DATE]" at bounding box center [997, 163] width 110 height 33
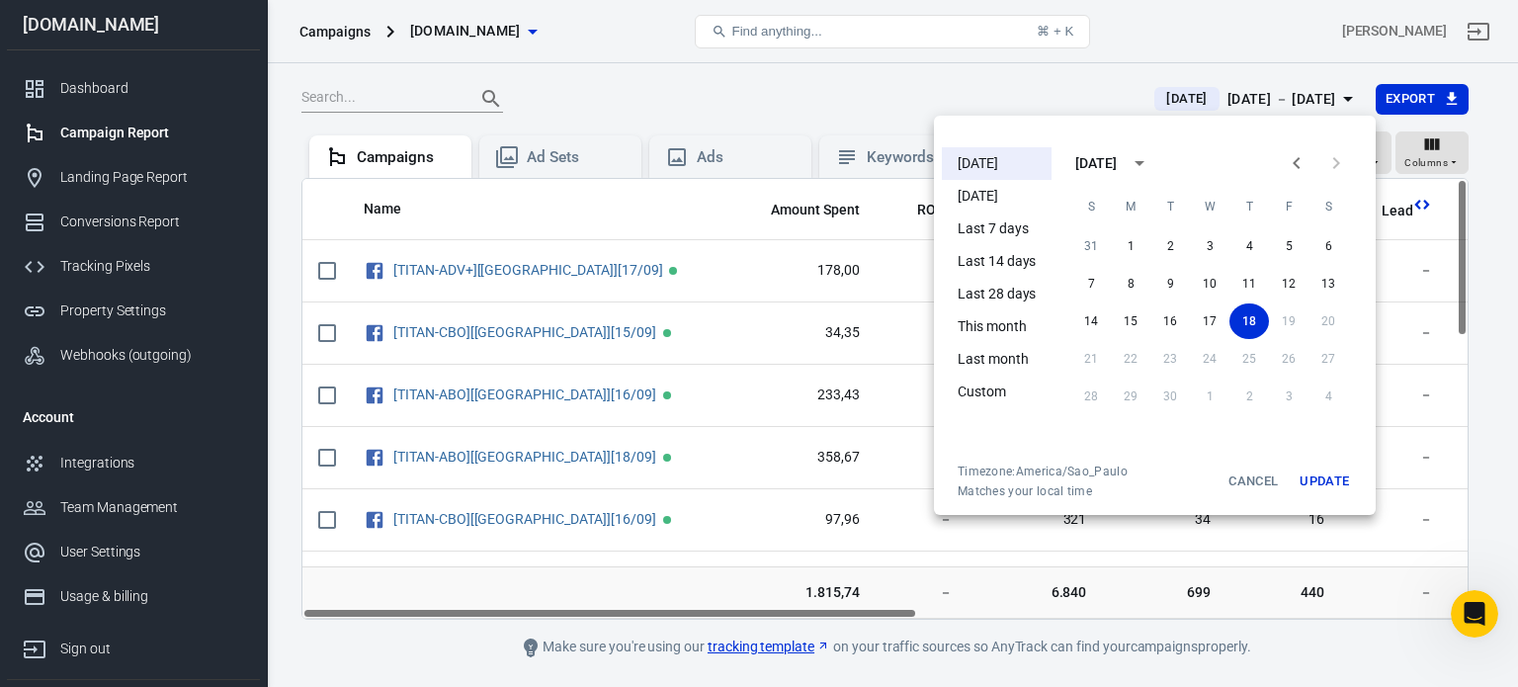
click at [1148, 36] on div at bounding box center [759, 343] width 1518 height 687
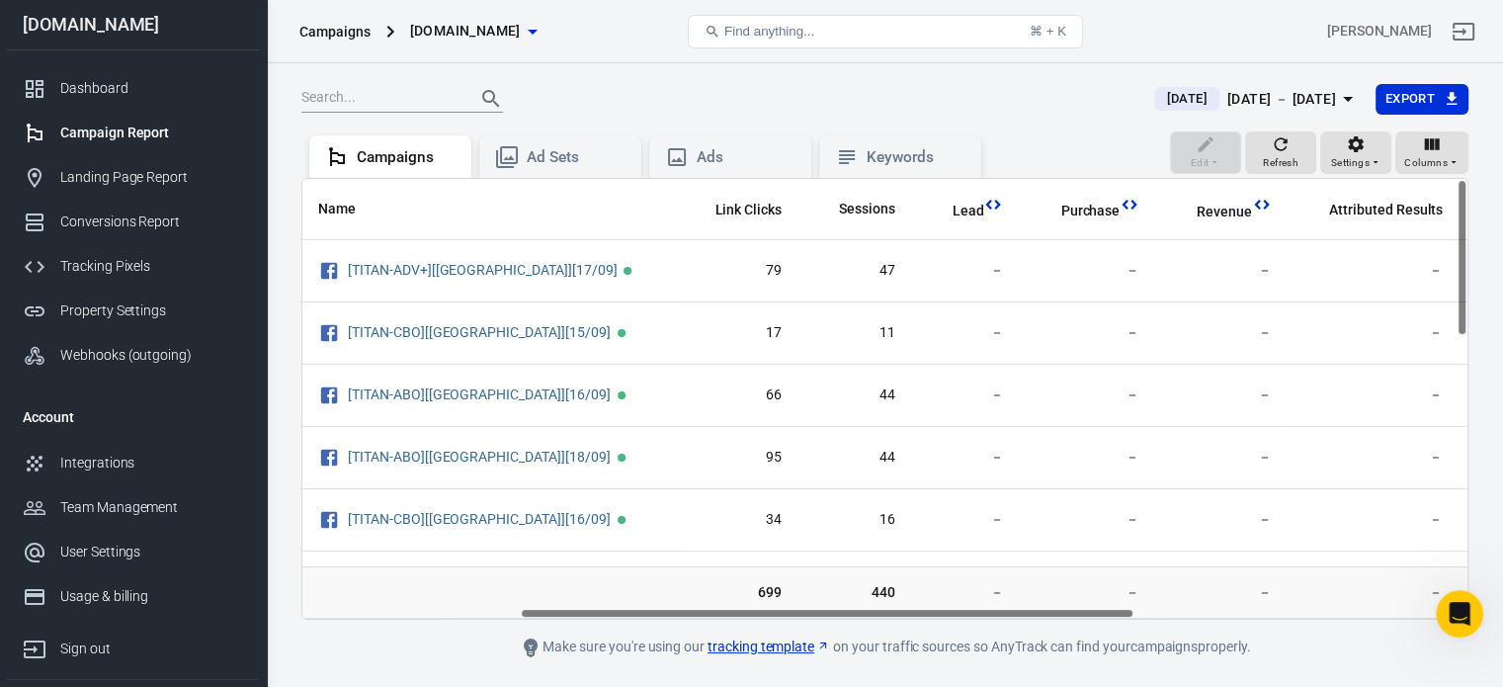
scroll to position [0, 412]
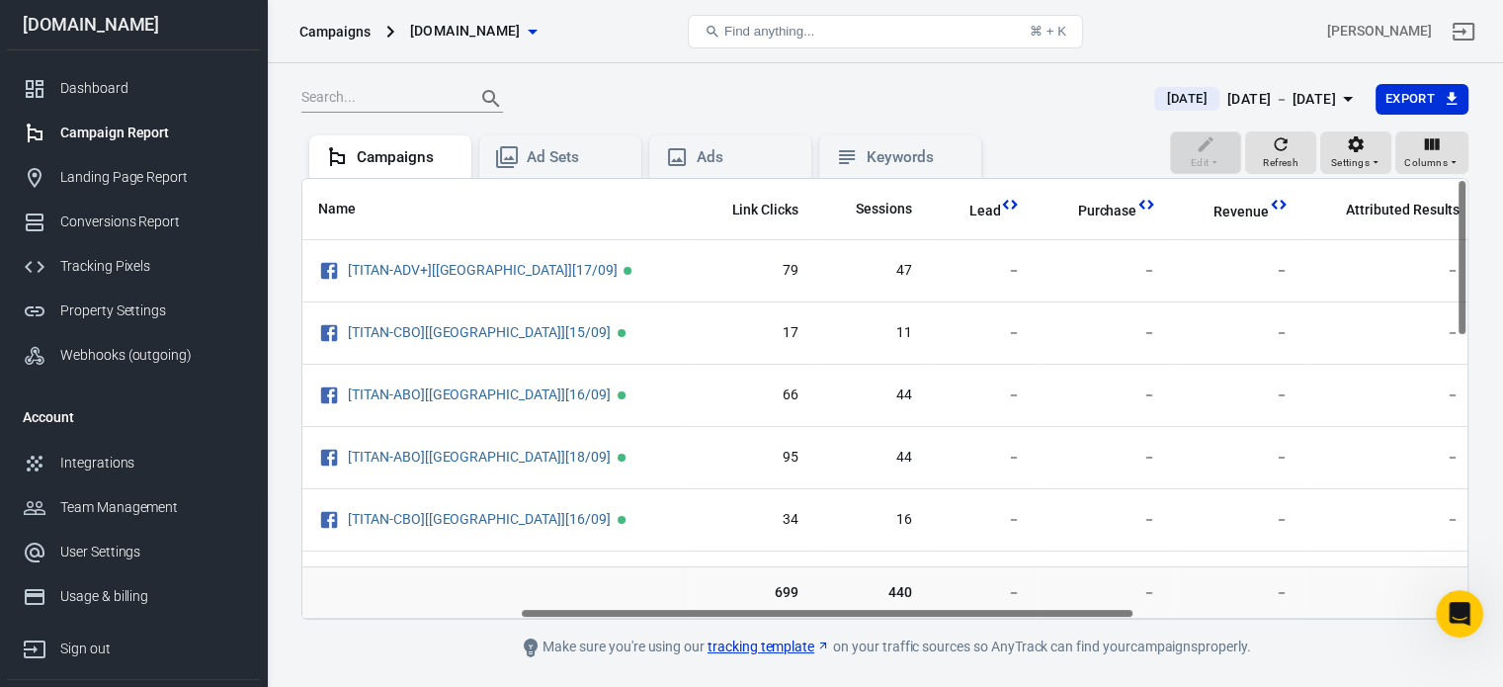
drag, startPoint x: 709, startPoint y: 616, endPoint x: 927, endPoint y: 600, distance: 219.0
click at [927, 600] on div "Name Amount Spent ROAS Impressions Link Clicks Sessions Lead Purchase Revenue A…" at bounding box center [884, 399] width 1167 height 442
